Goal: Task Accomplishment & Management: Use online tool/utility

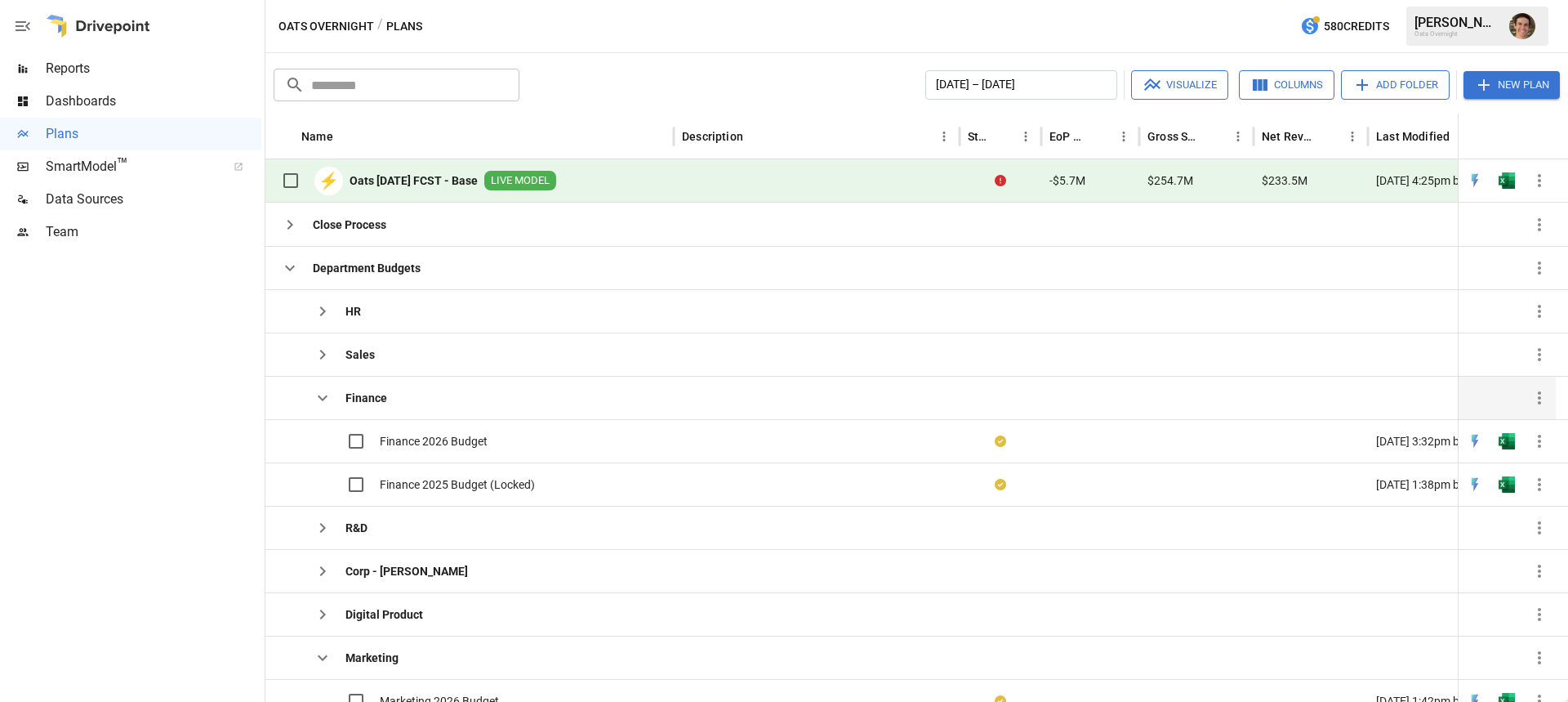
click at [332, 399] on icon "button" at bounding box center [323, 398] width 20 height 20
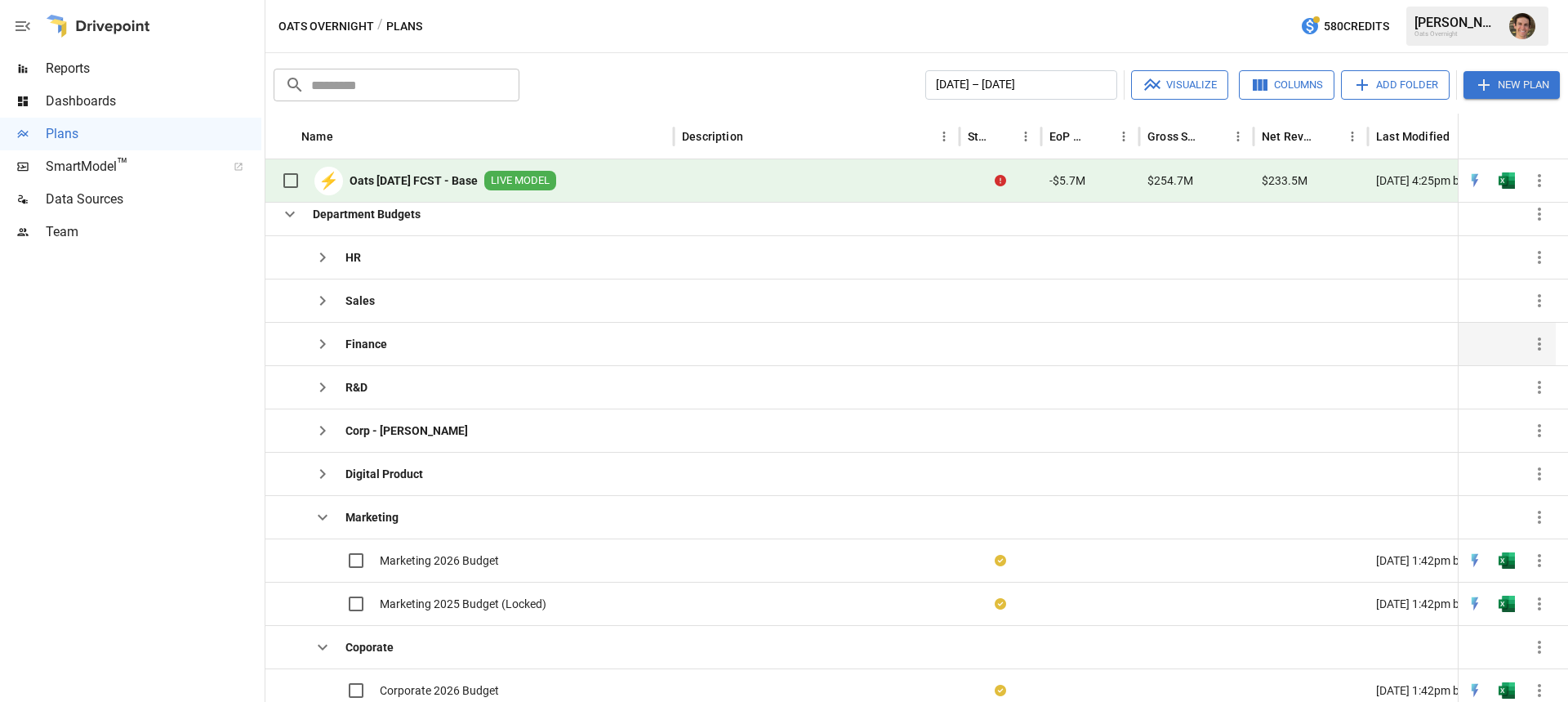
scroll to position [82, 0]
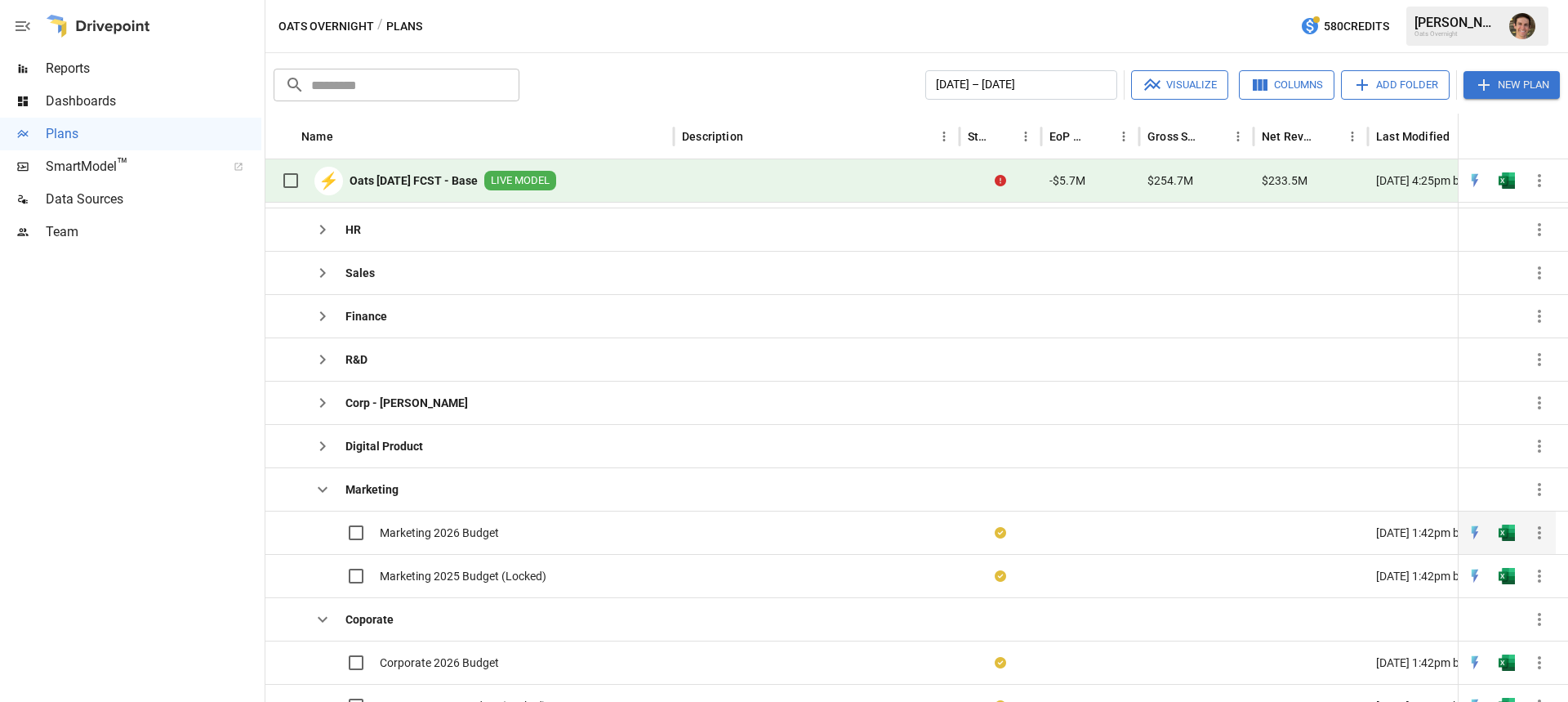
click at [459, 526] on span "Marketing 2026 Budget" at bounding box center [439, 532] width 119 height 16
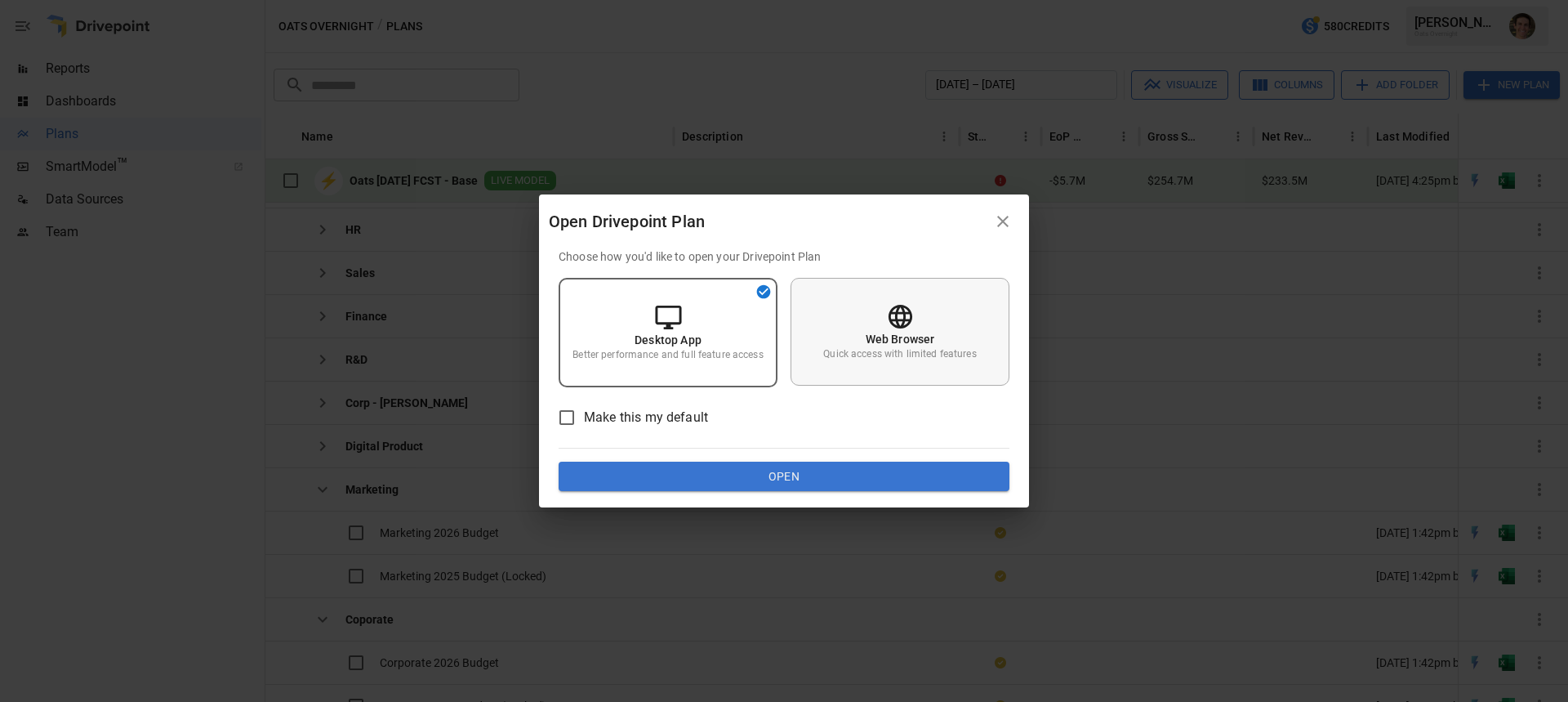
click at [842, 341] on div "Web Browser Quick access with limited features" at bounding box center [900, 331] width 219 height 108
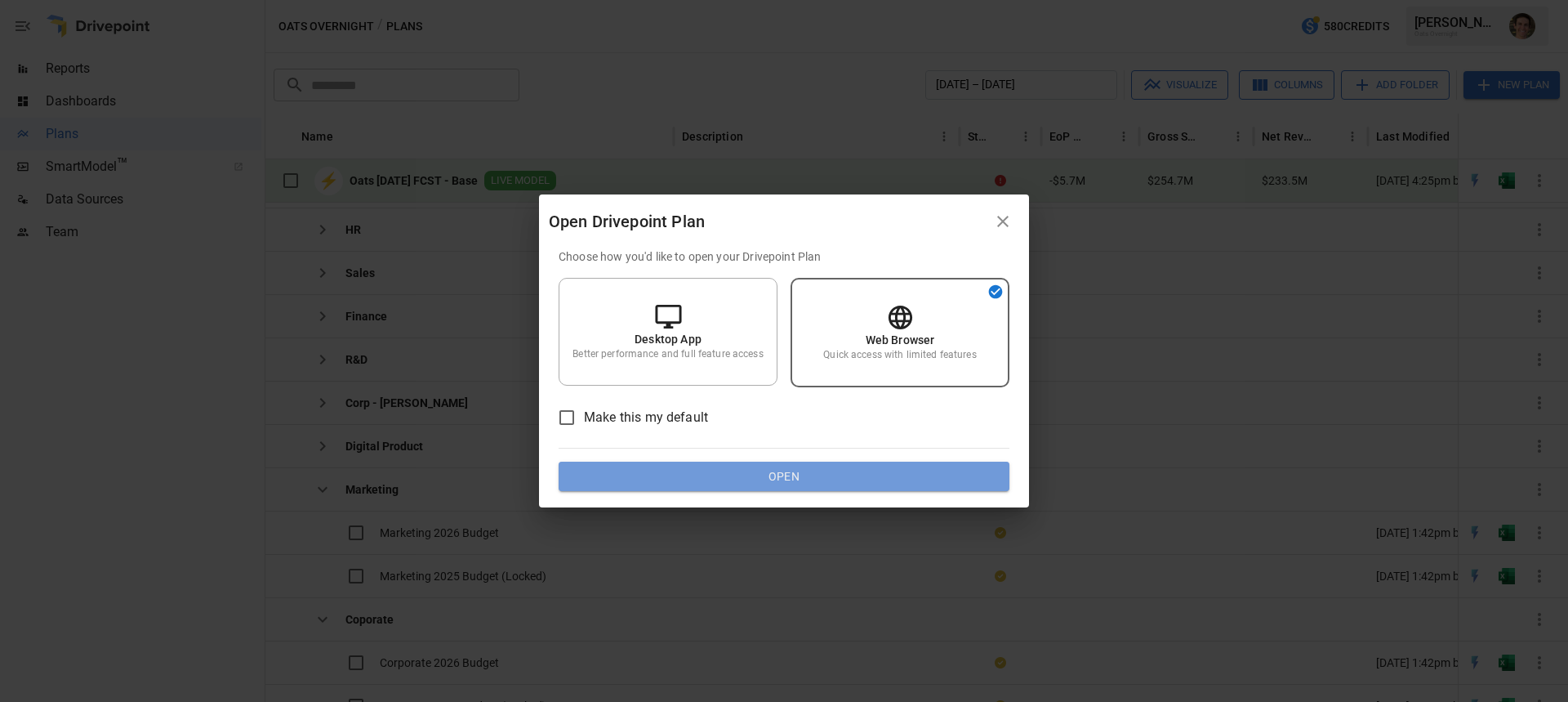
click at [802, 480] on button "Open" at bounding box center [784, 476] width 451 height 29
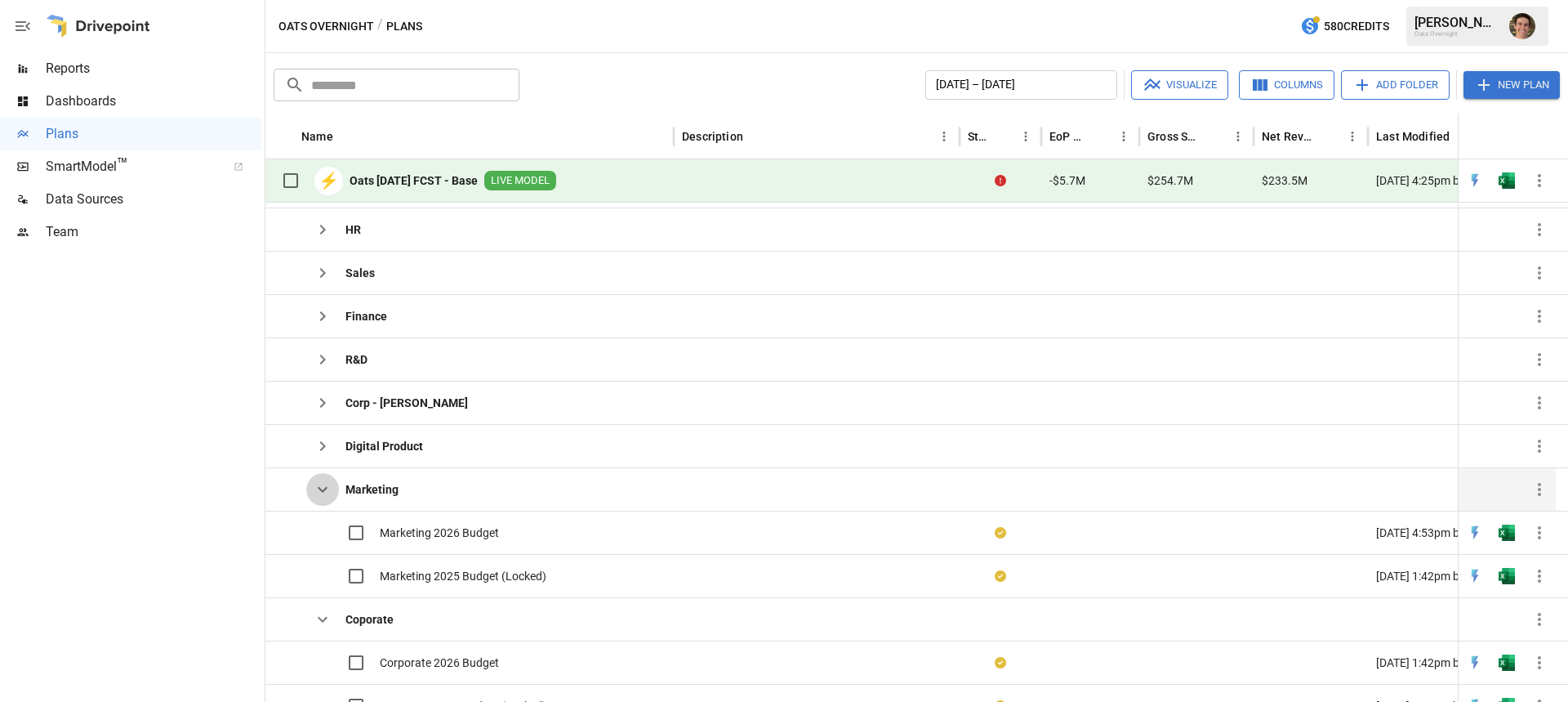
click at [325, 489] on icon "button" at bounding box center [322, 490] width 10 height 5
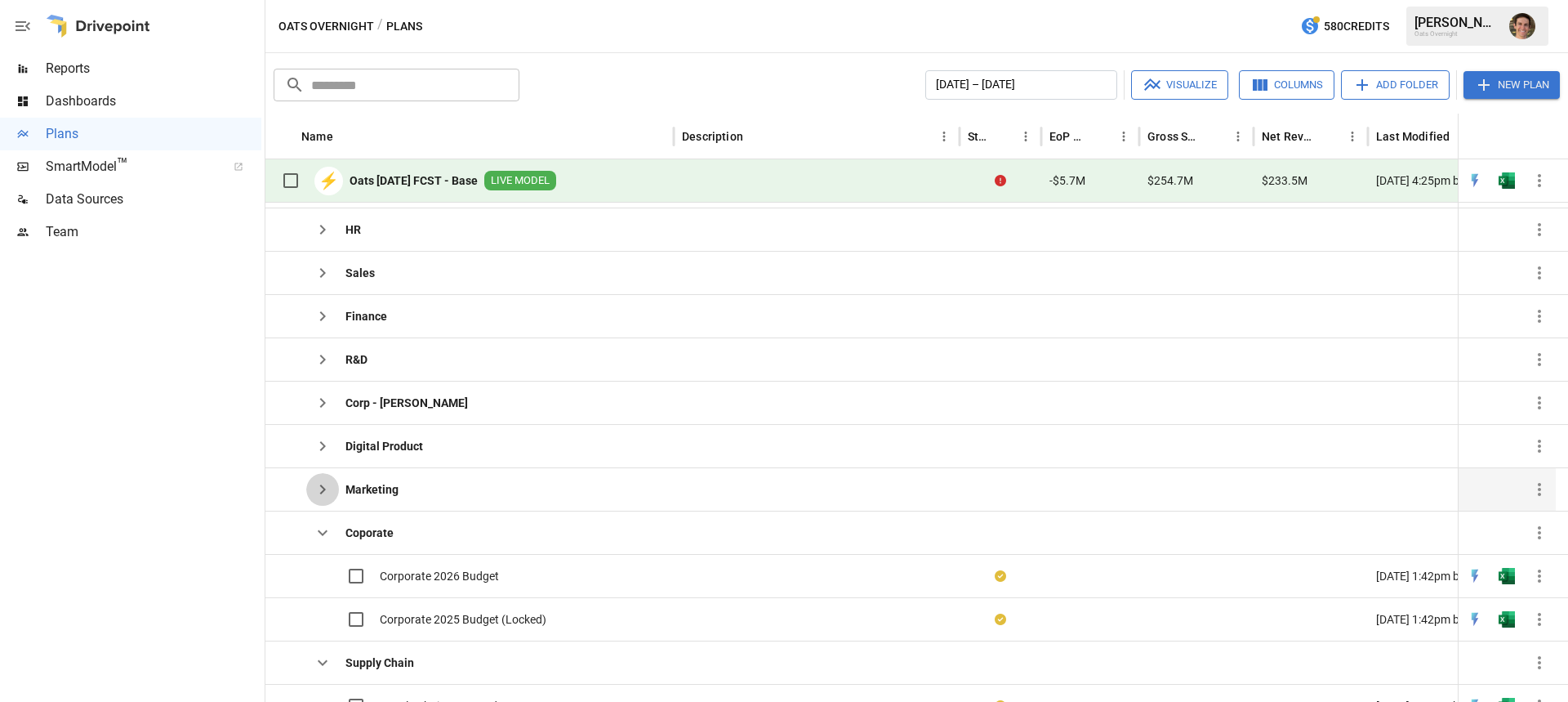
click at [320, 497] on icon "button" at bounding box center [323, 490] width 20 height 20
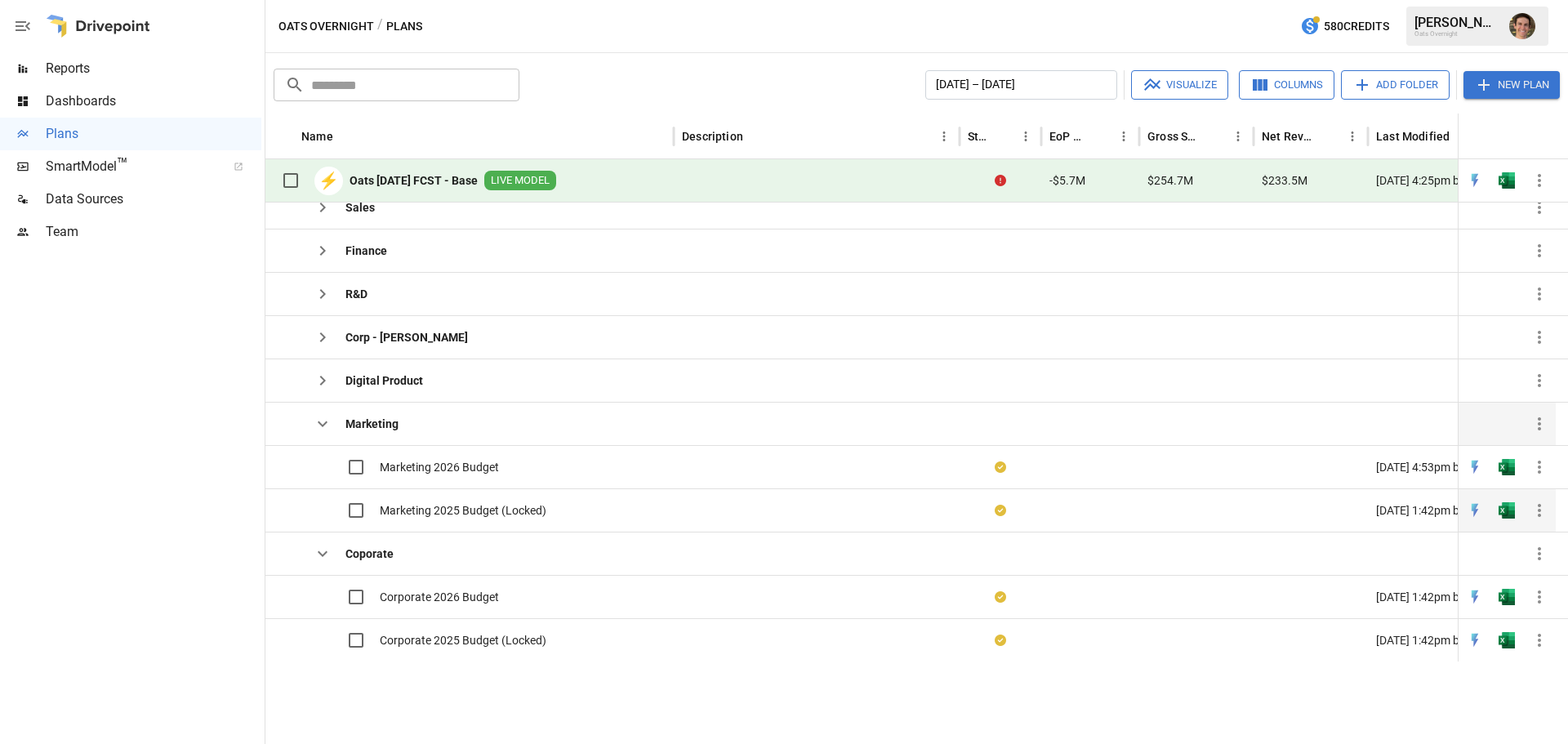
scroll to position [0, 0]
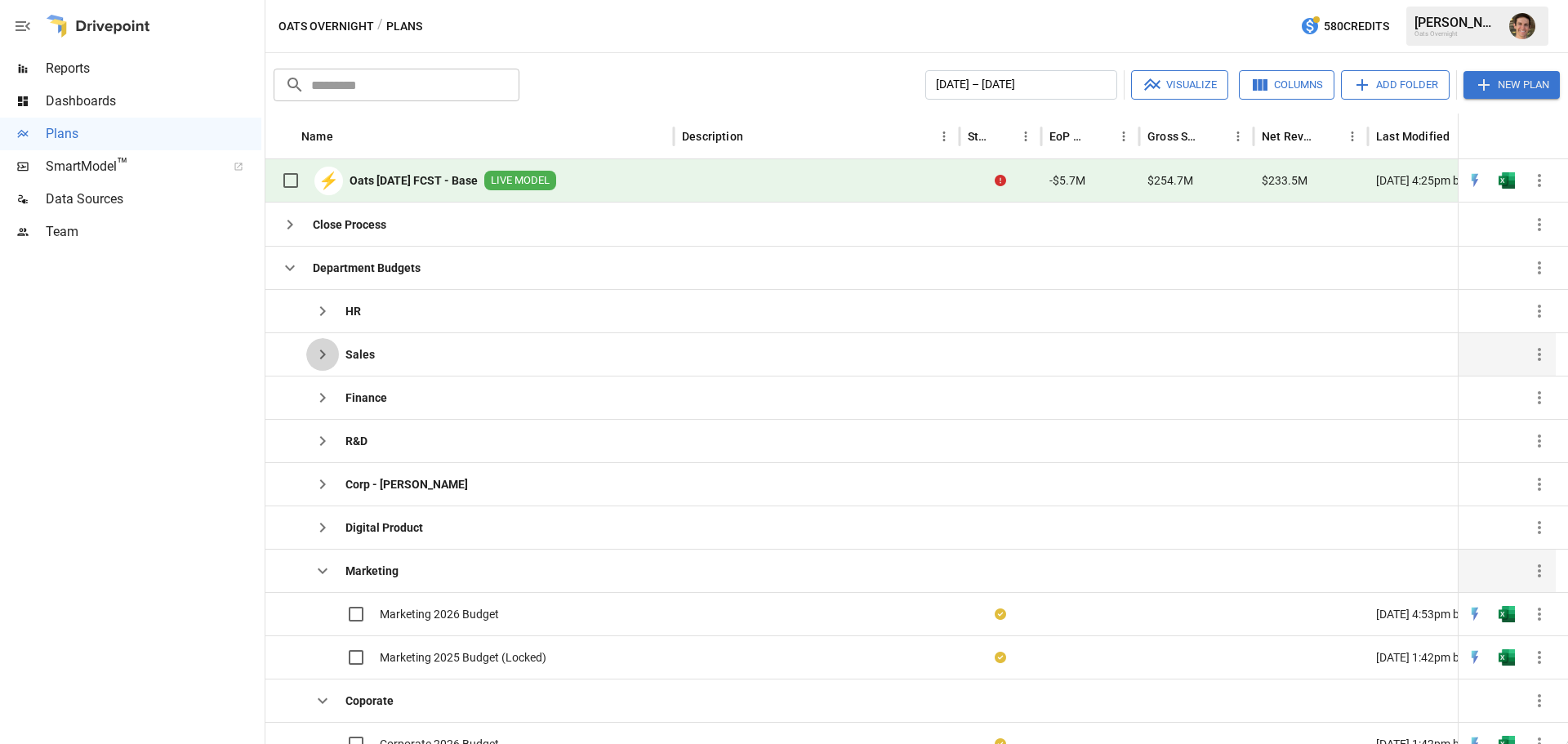
click at [326, 361] on icon "button" at bounding box center [323, 355] width 20 height 20
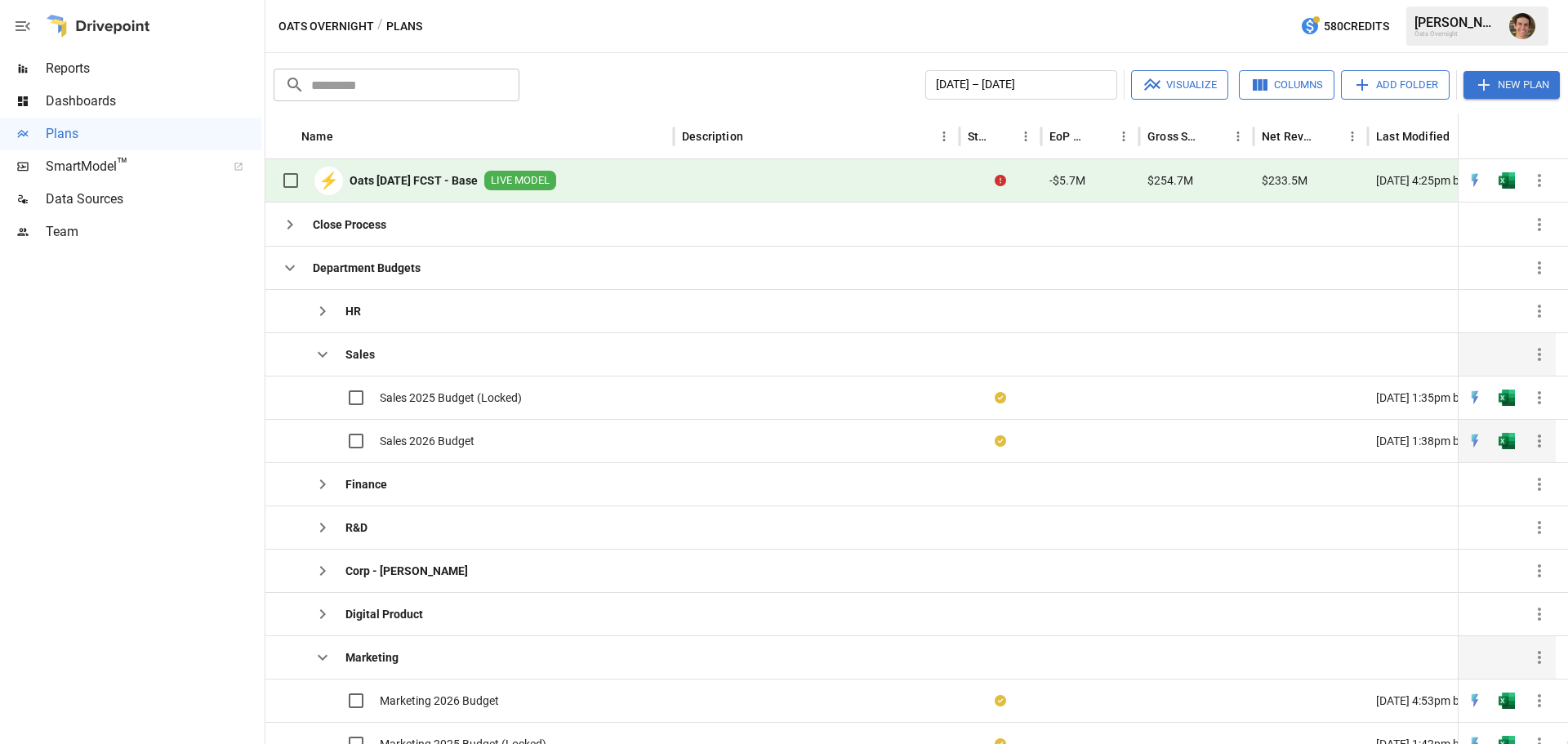
click at [453, 438] on span "Sales 2026 Budget" at bounding box center [427, 441] width 94 height 16
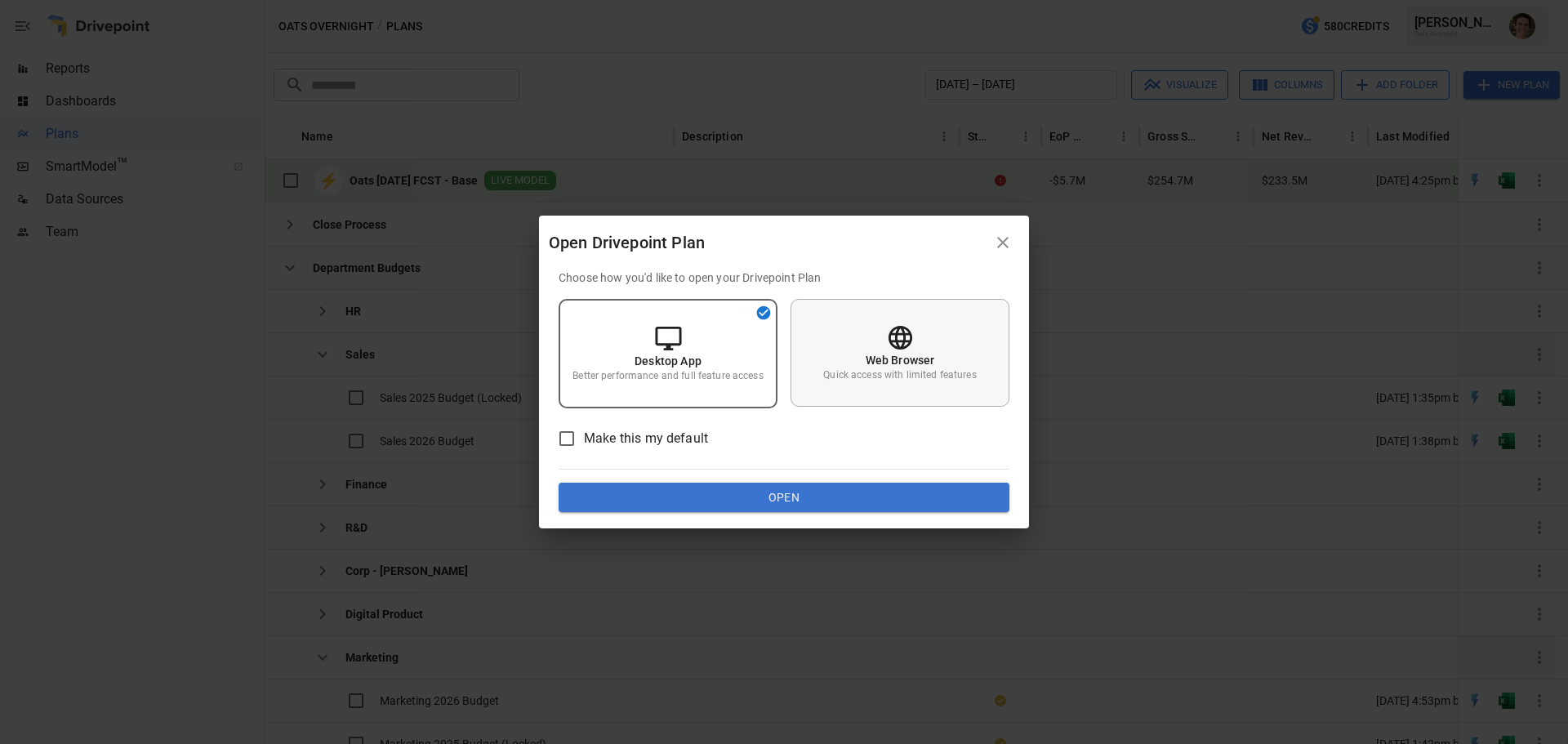
click at [870, 377] on p "Quick access with limited features" at bounding box center [900, 375] width 152 height 14
click at [823, 489] on button "Open" at bounding box center [784, 497] width 451 height 29
